Goal: Transaction & Acquisition: Purchase product/service

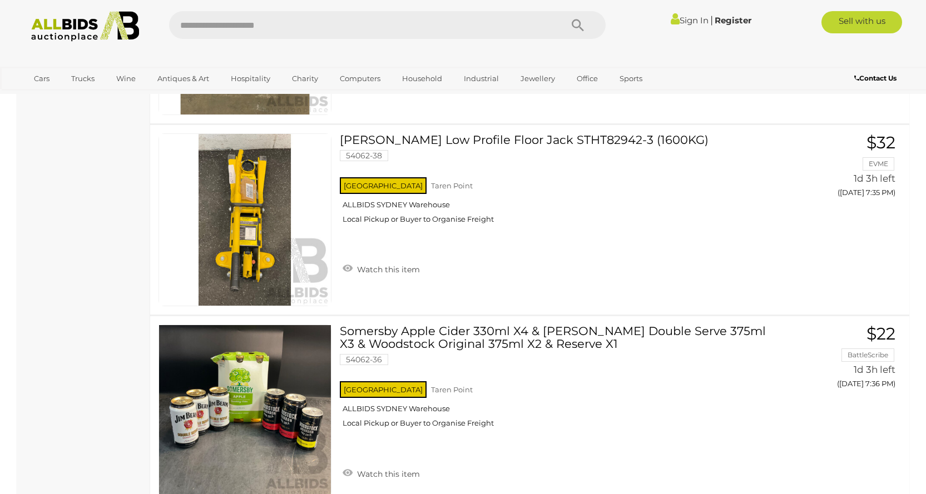
scroll to position [7134, 0]
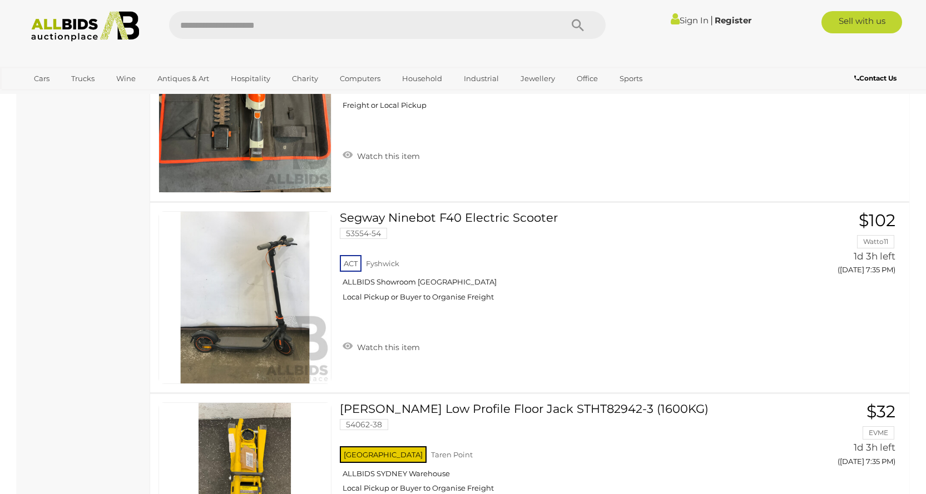
click at [274, 26] on input "text" at bounding box center [360, 25] width 382 height 28
type input "******"
click at [573, 21] on icon "Search" at bounding box center [578, 25] width 12 height 17
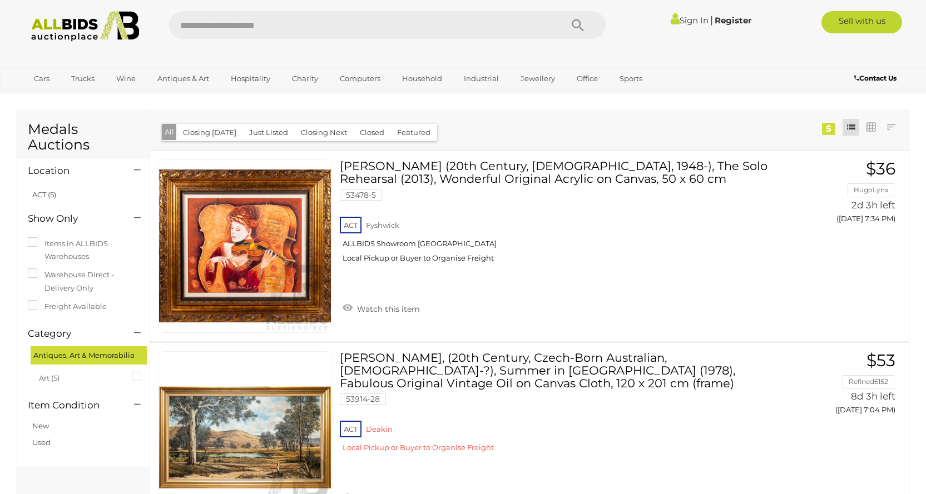
click at [282, 27] on input "text" at bounding box center [360, 25] width 382 height 28
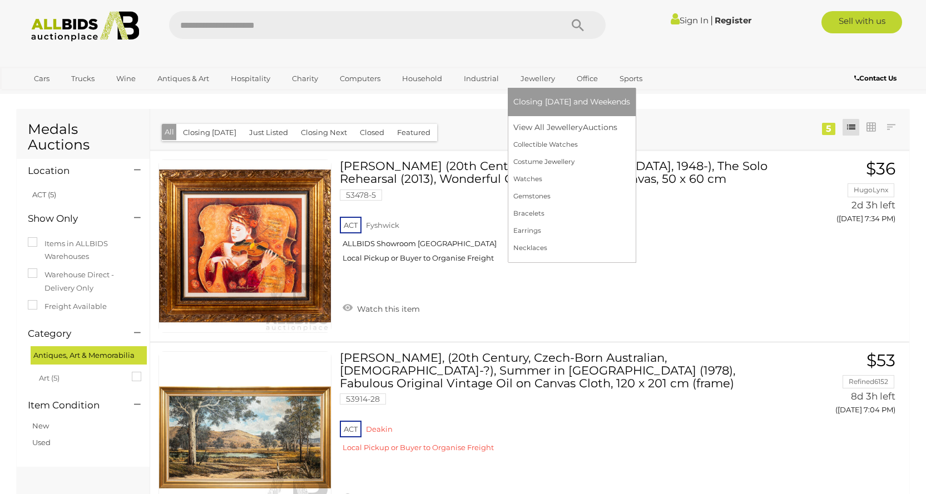
click at [535, 80] on link "Jewellery" at bounding box center [537, 79] width 49 height 18
click at [557, 127] on link "View All Jewellery Auctions" at bounding box center [571, 127] width 117 height 17
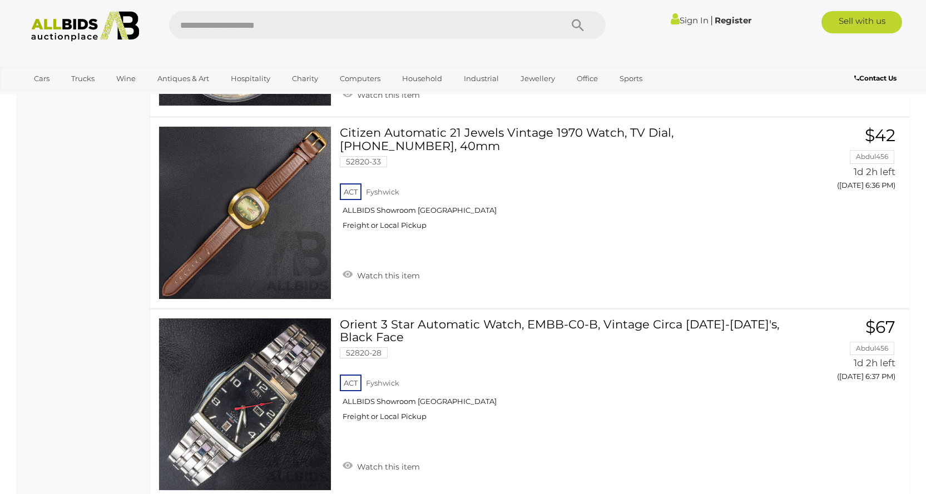
scroll to position [1279, 0]
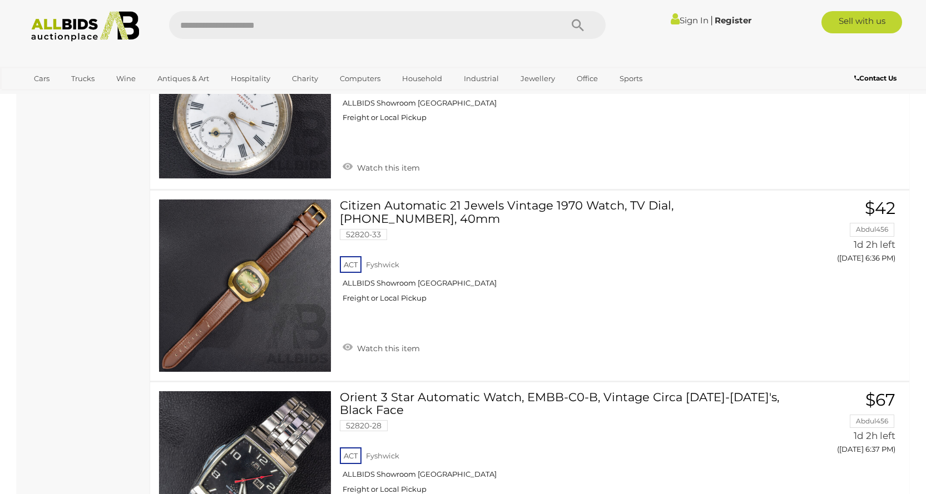
click at [269, 21] on input "text" at bounding box center [360, 25] width 382 height 28
type input "**********"
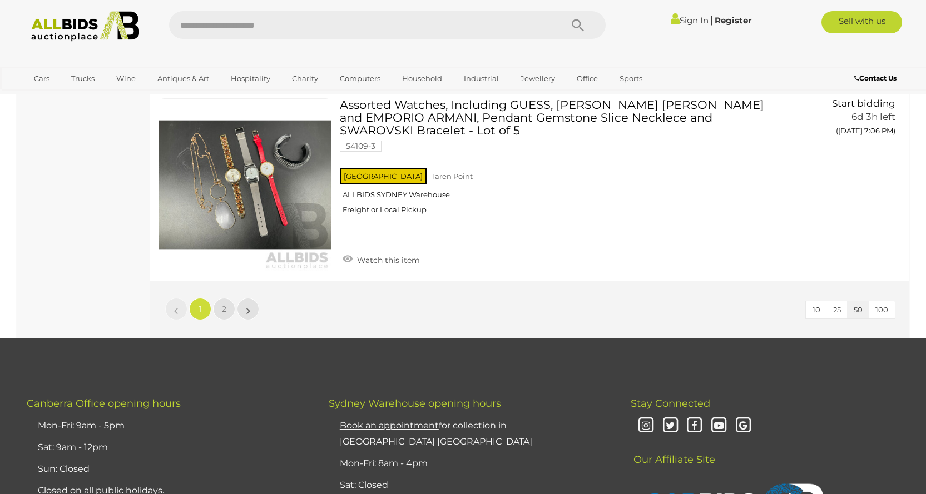
scroll to position [9455, 0]
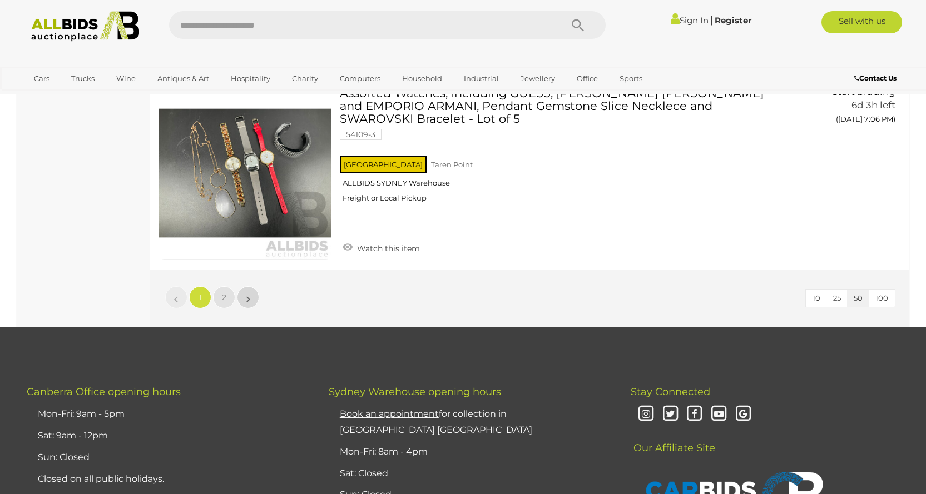
click at [250, 295] on link "»" at bounding box center [248, 297] width 22 height 22
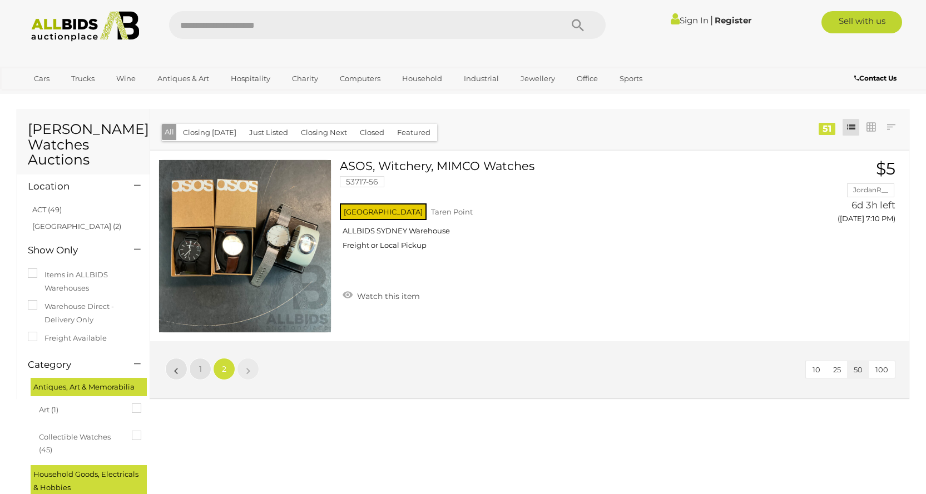
drag, startPoint x: 293, startPoint y: 26, endPoint x: 160, endPoint y: 24, distance: 132.4
click at [160, 24] on div "Sign In |" at bounding box center [463, 26] width 907 height 31
type input "**********"
click at [578, 22] on icon "Search" at bounding box center [578, 25] width 12 height 17
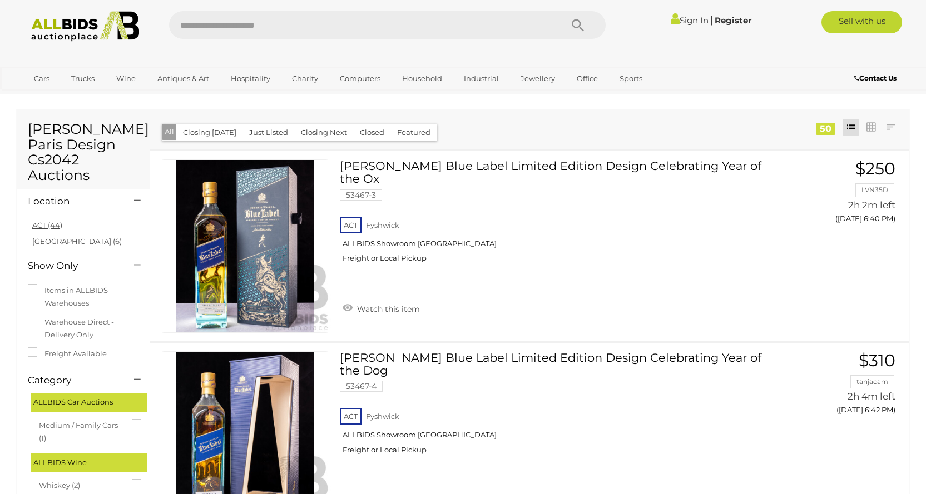
click at [46, 226] on link "ACT (44)" at bounding box center [47, 225] width 30 height 9
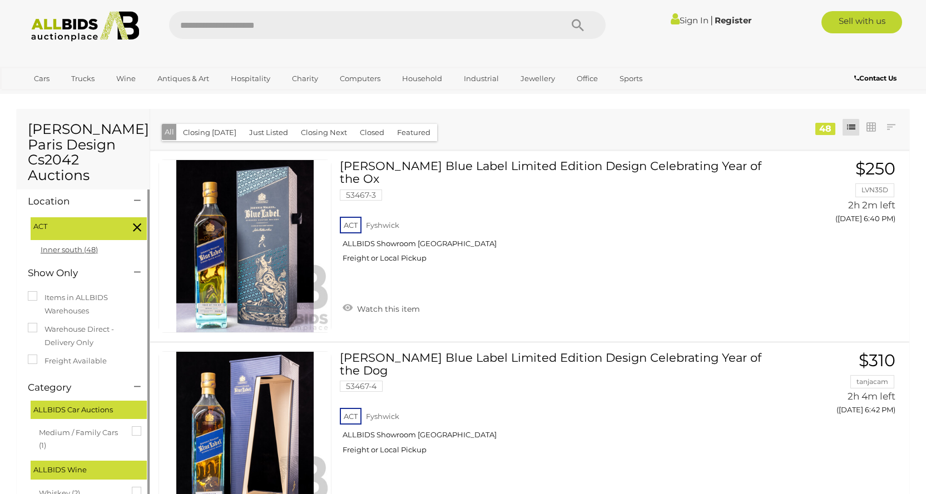
click at [73, 249] on link "Inner south (48)" at bounding box center [69, 249] width 57 height 9
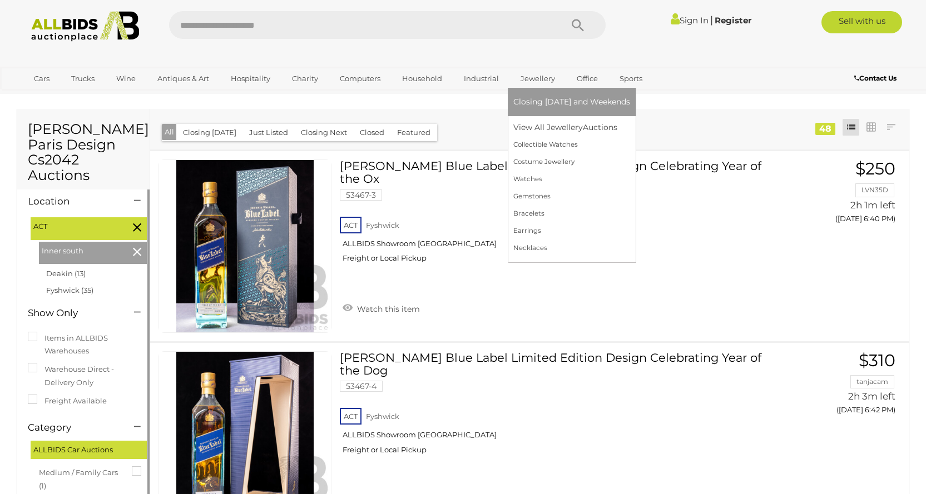
click at [529, 80] on link "Jewellery" at bounding box center [537, 79] width 49 height 18
click at [522, 231] on link "Earrings" at bounding box center [571, 230] width 117 height 17
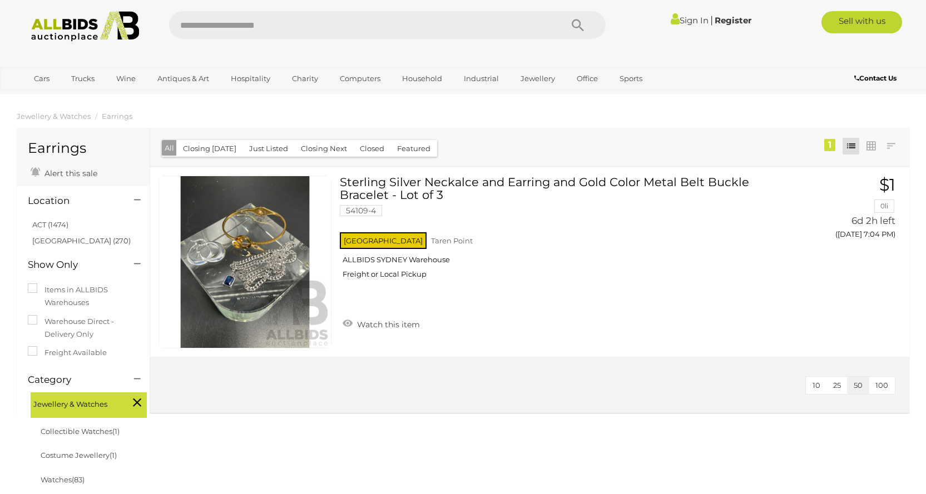
click at [267, 22] on input "text" at bounding box center [360, 25] width 382 height 28
type input "**********"
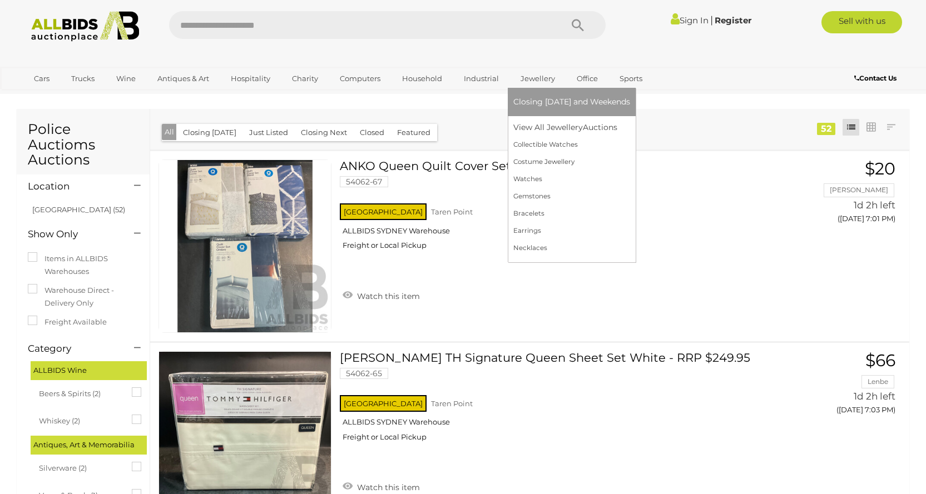
click at [527, 82] on link "Jewellery" at bounding box center [537, 79] width 49 height 18
click at [518, 228] on link "Earrings" at bounding box center [571, 230] width 117 height 17
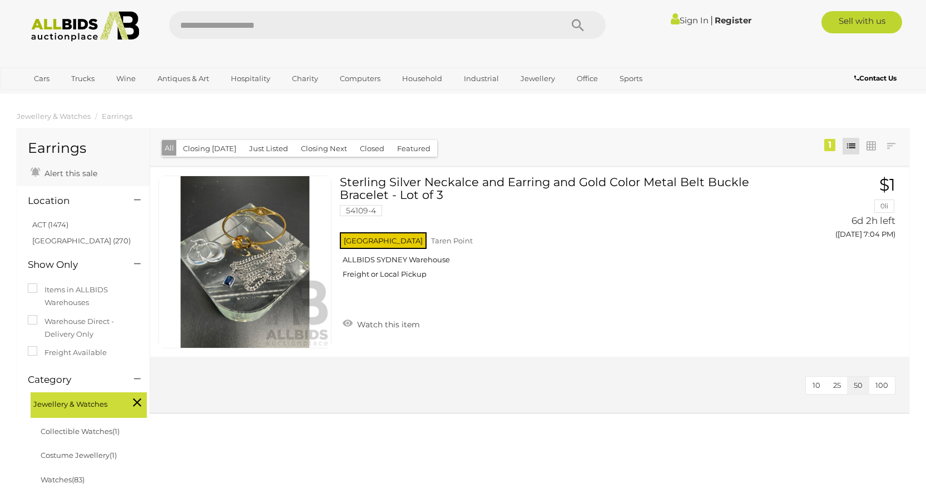
click at [277, 19] on input "text" at bounding box center [360, 25] width 382 height 28
type input "**********"
click at [577, 22] on icon "Search" at bounding box center [578, 25] width 12 height 17
